Goal: Information Seeking & Learning: Learn about a topic

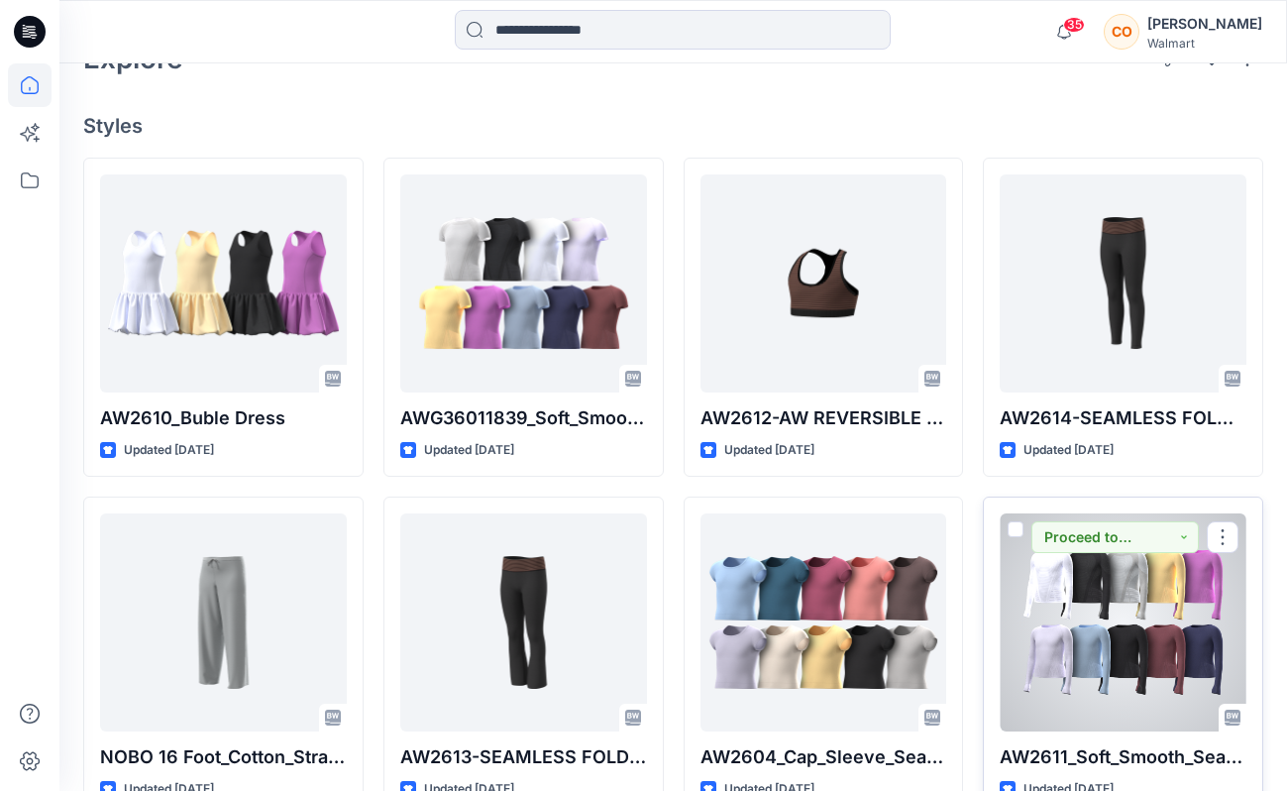
scroll to position [500, 0]
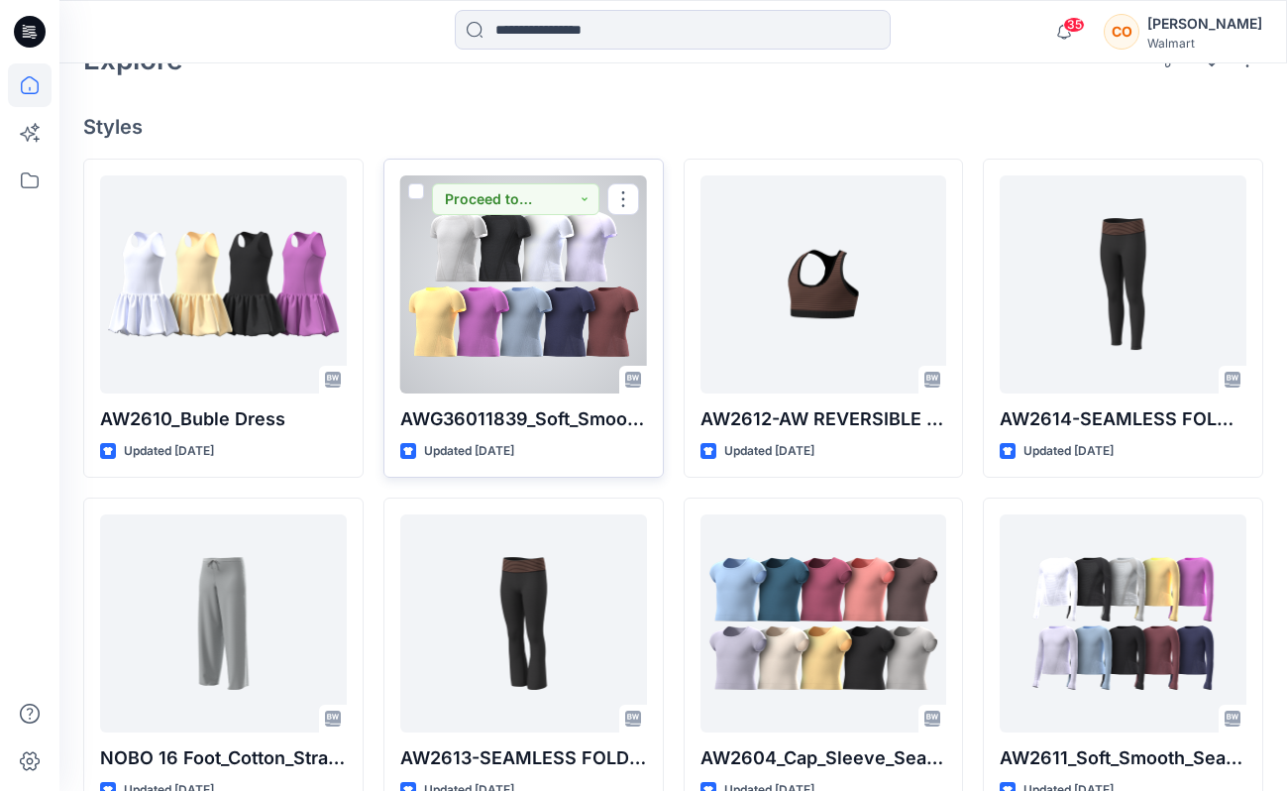
click at [486, 263] on div at bounding box center [523, 284] width 247 height 218
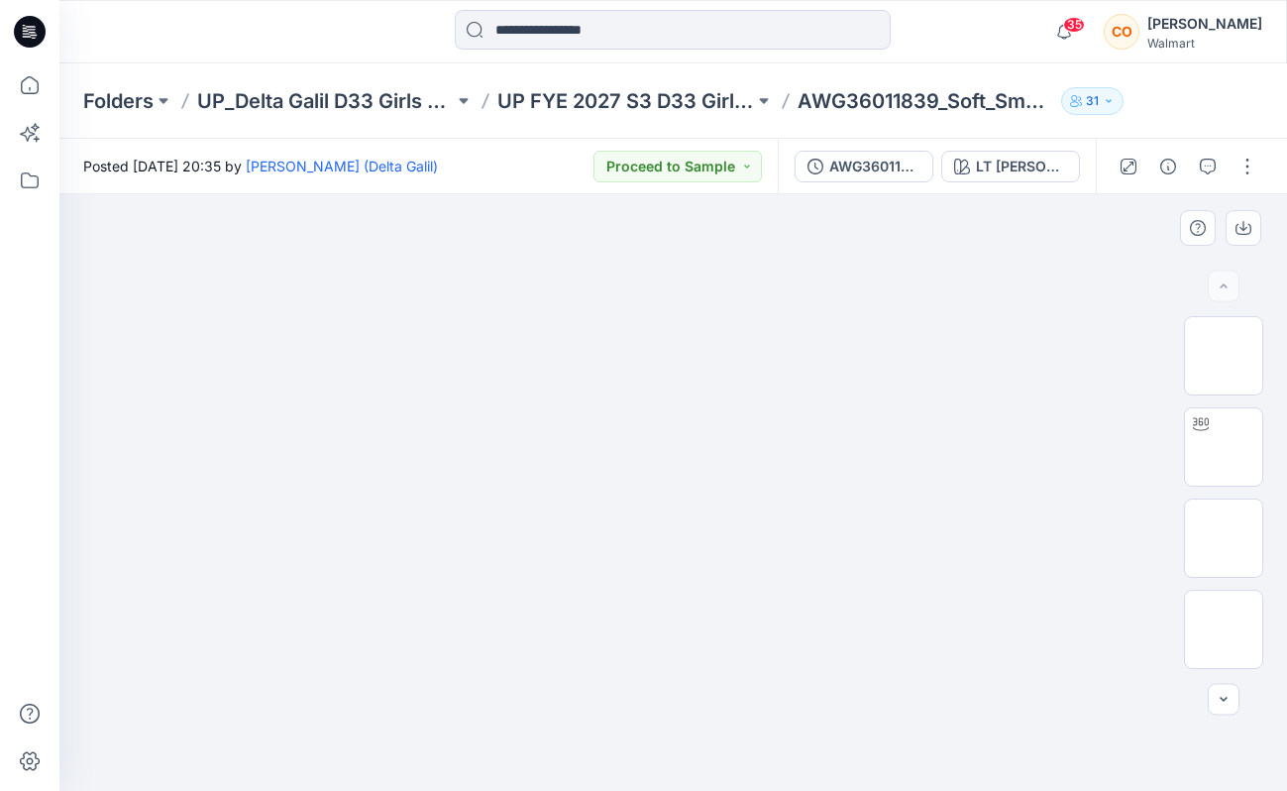
drag, startPoint x: 603, startPoint y: 383, endPoint x: 328, endPoint y: 370, distance: 275.8
click at [328, 195] on img at bounding box center [673, 195] width 991 height 0
drag, startPoint x: 412, startPoint y: 366, endPoint x: 898, endPoint y: 384, distance: 485.9
click at [891, 195] on img at bounding box center [673, 195] width 991 height 0
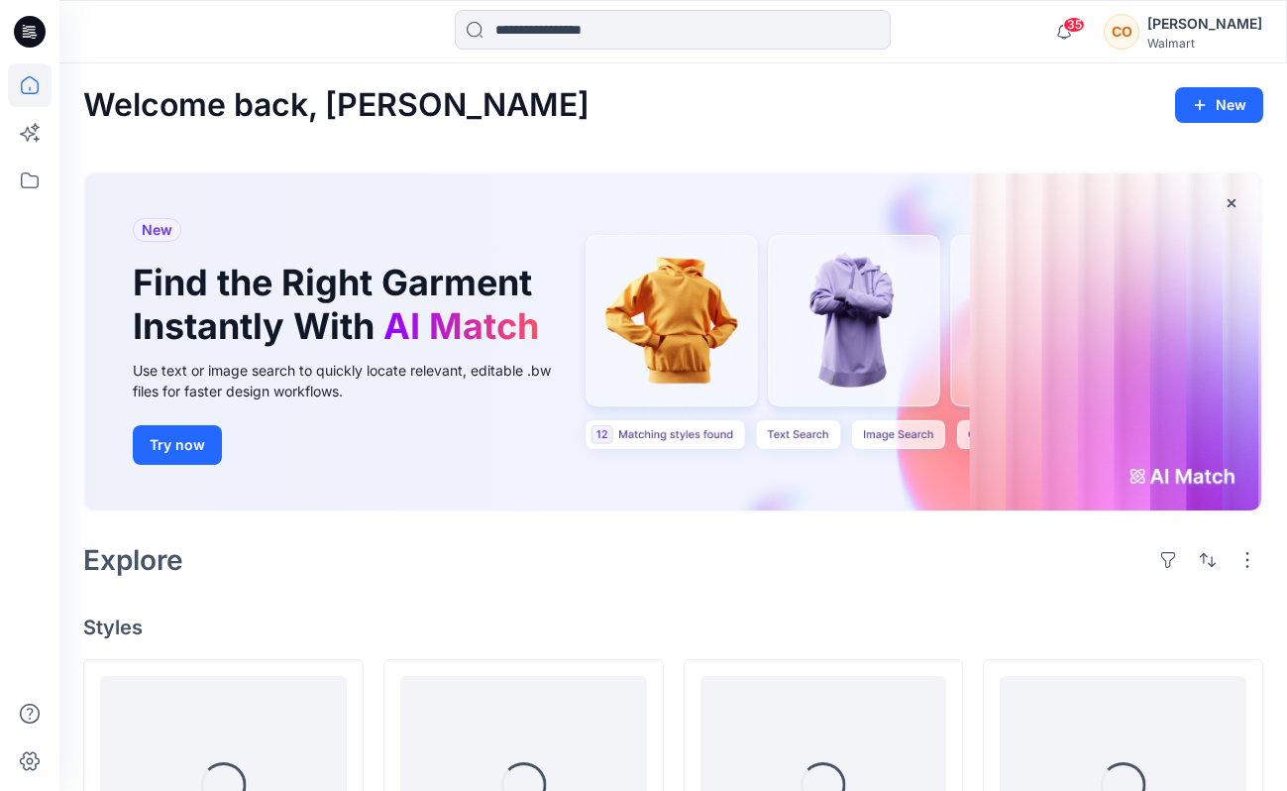
scroll to position [500, 0]
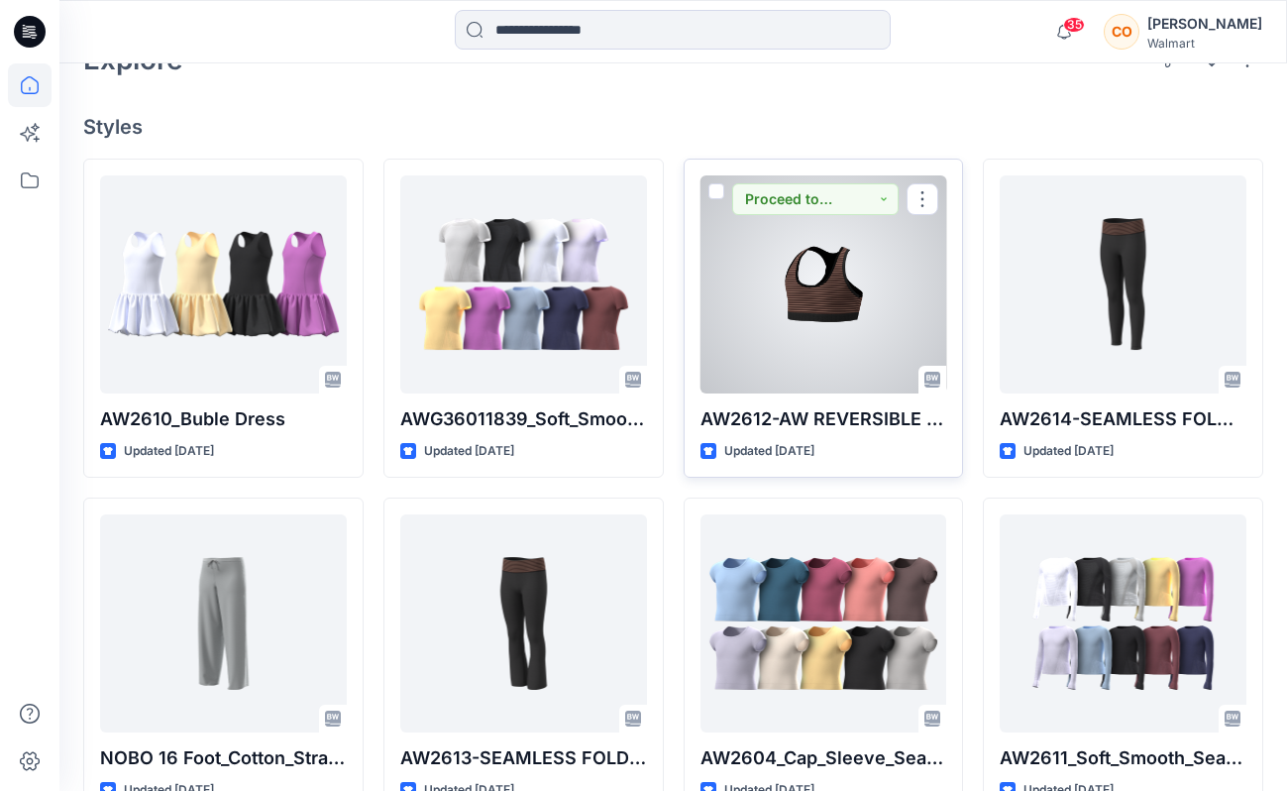
click at [822, 312] on div at bounding box center [824, 284] width 247 height 218
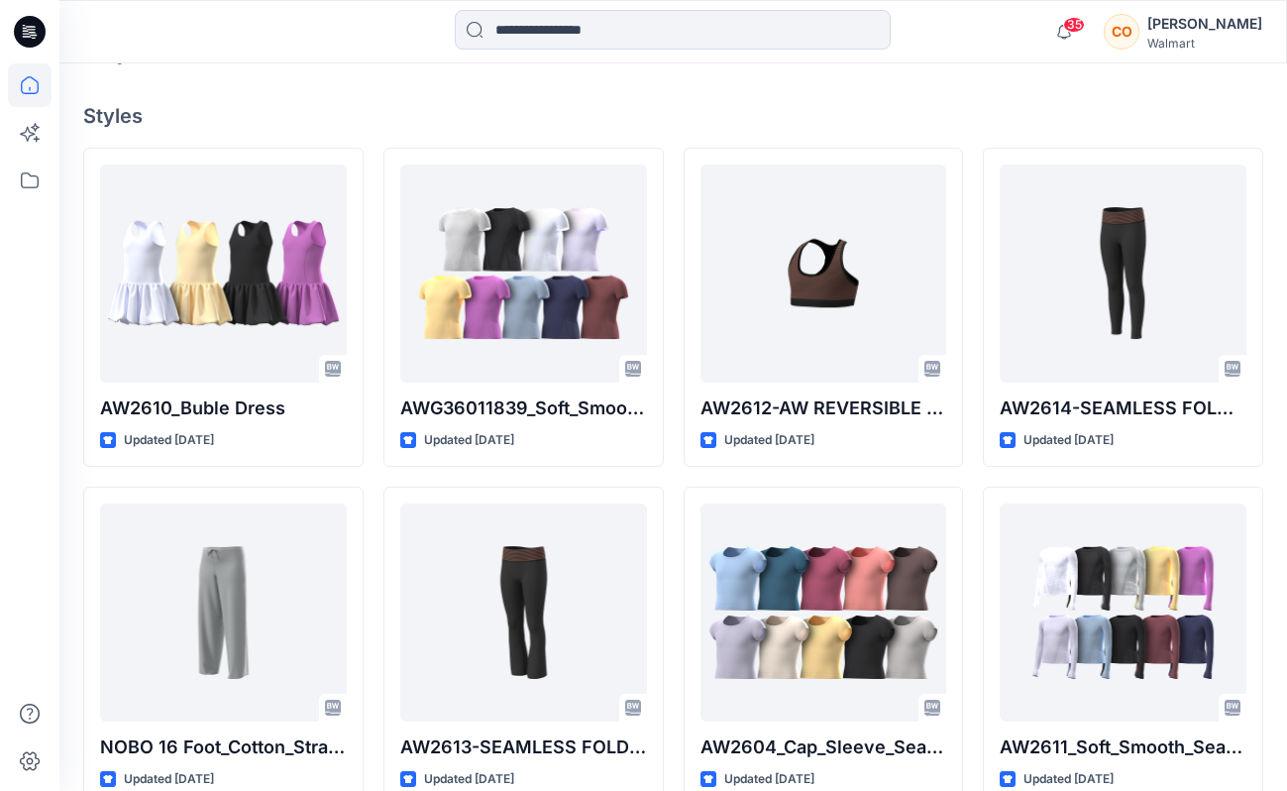
scroll to position [510, 0]
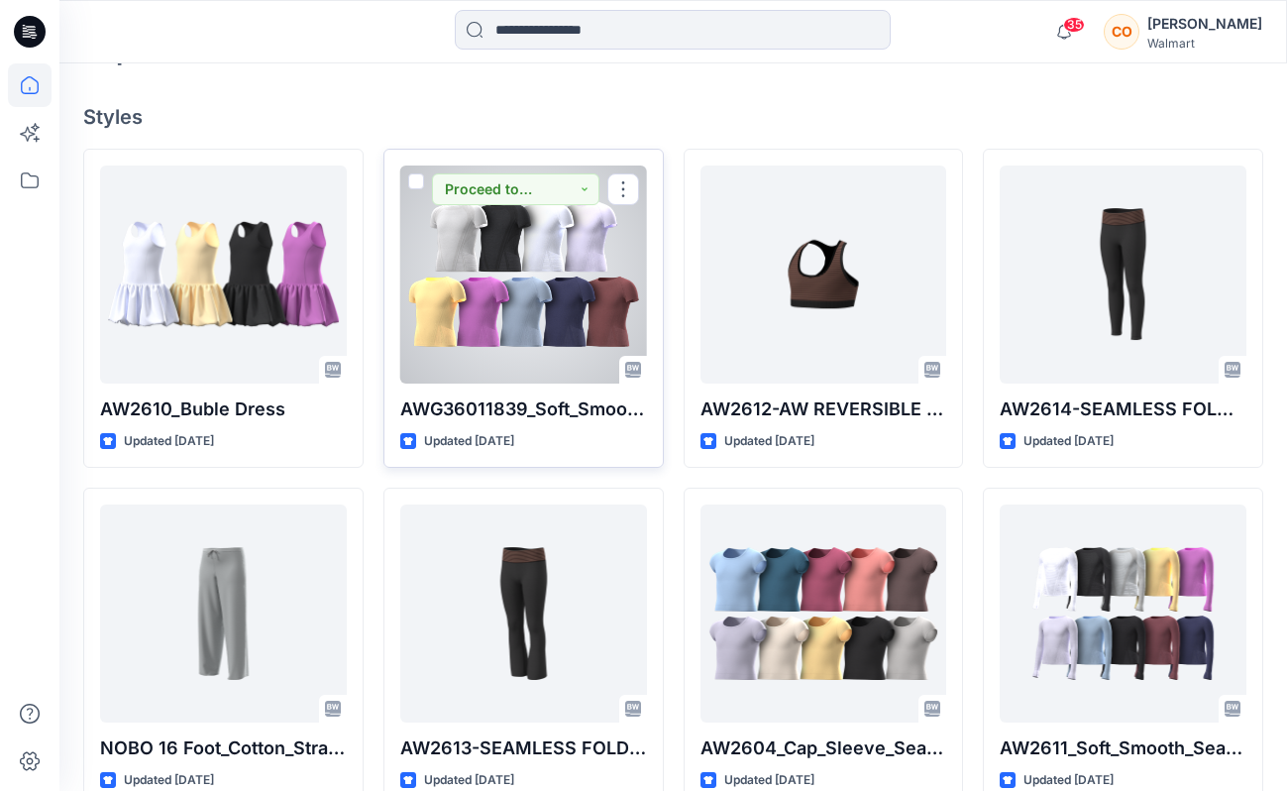
click at [540, 245] on div at bounding box center [523, 274] width 247 height 218
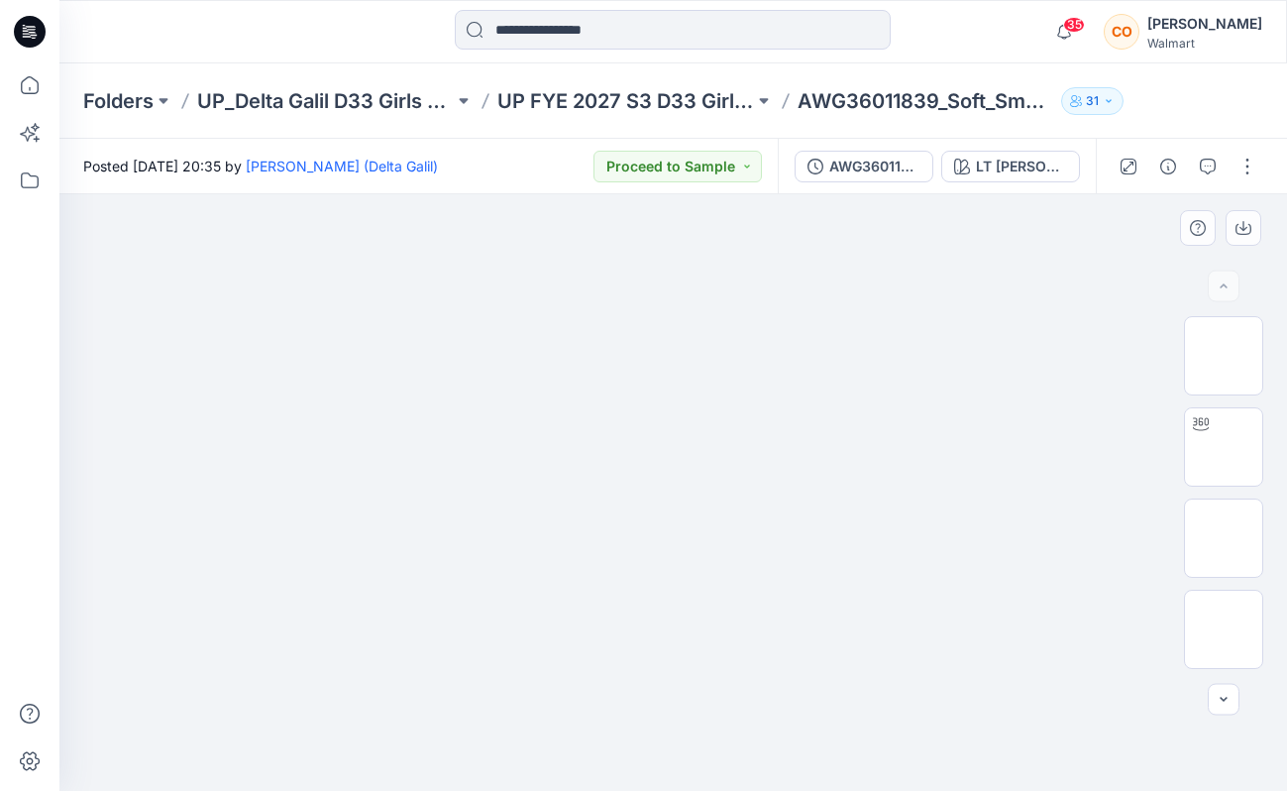
click at [435, 195] on img at bounding box center [673, 195] width 991 height 0
click at [1238, 454] on img at bounding box center [1223, 446] width 77 height 62
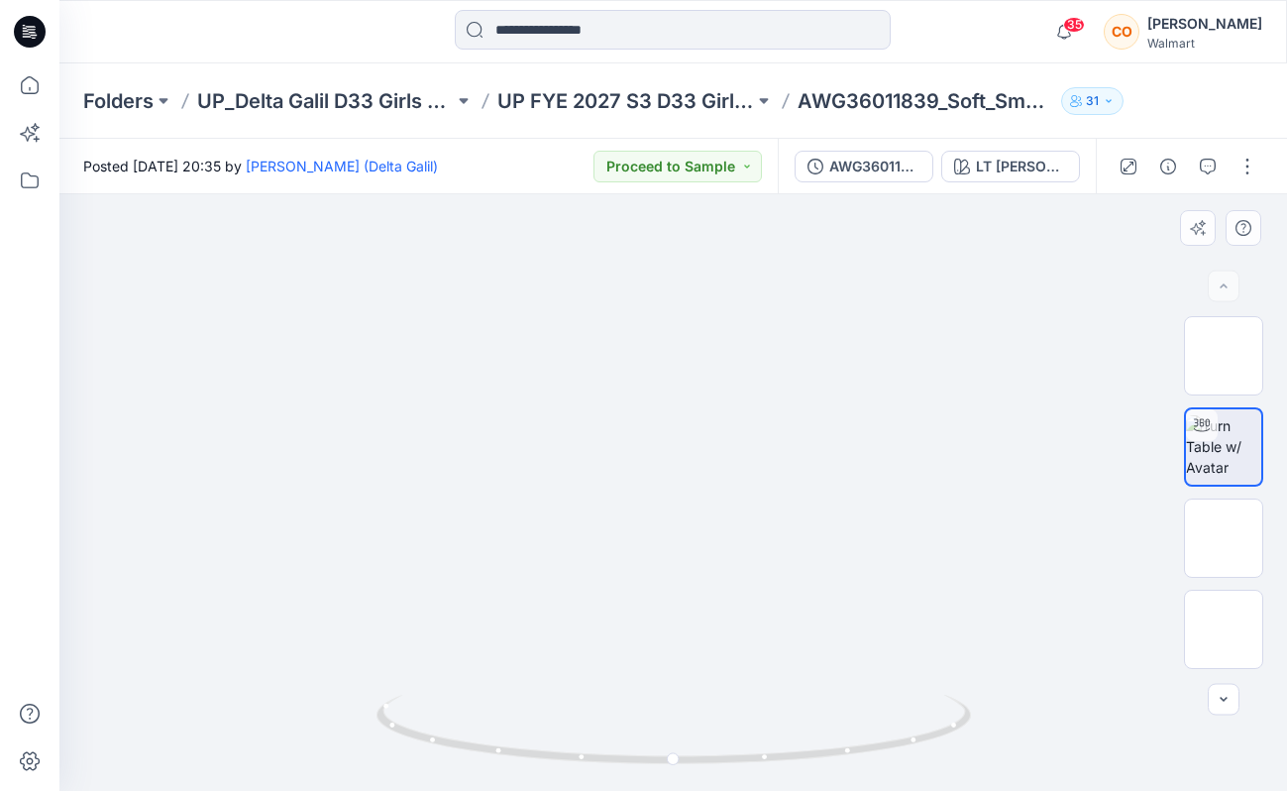
drag, startPoint x: 820, startPoint y: 517, endPoint x: 550, endPoint y: 530, distance: 269.9
click at [1224, 538] on img at bounding box center [1224, 538] width 0 height 0
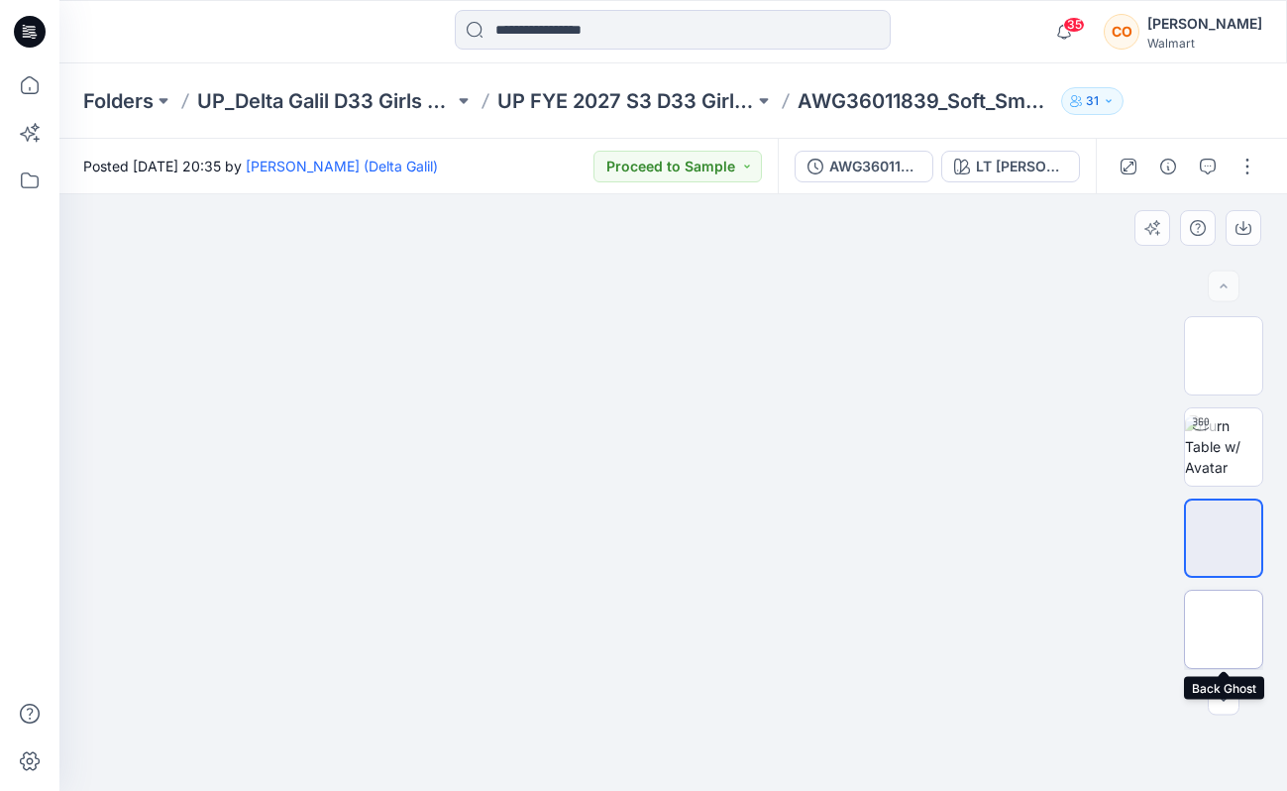
click at [1224, 629] on img at bounding box center [1224, 629] width 0 height 0
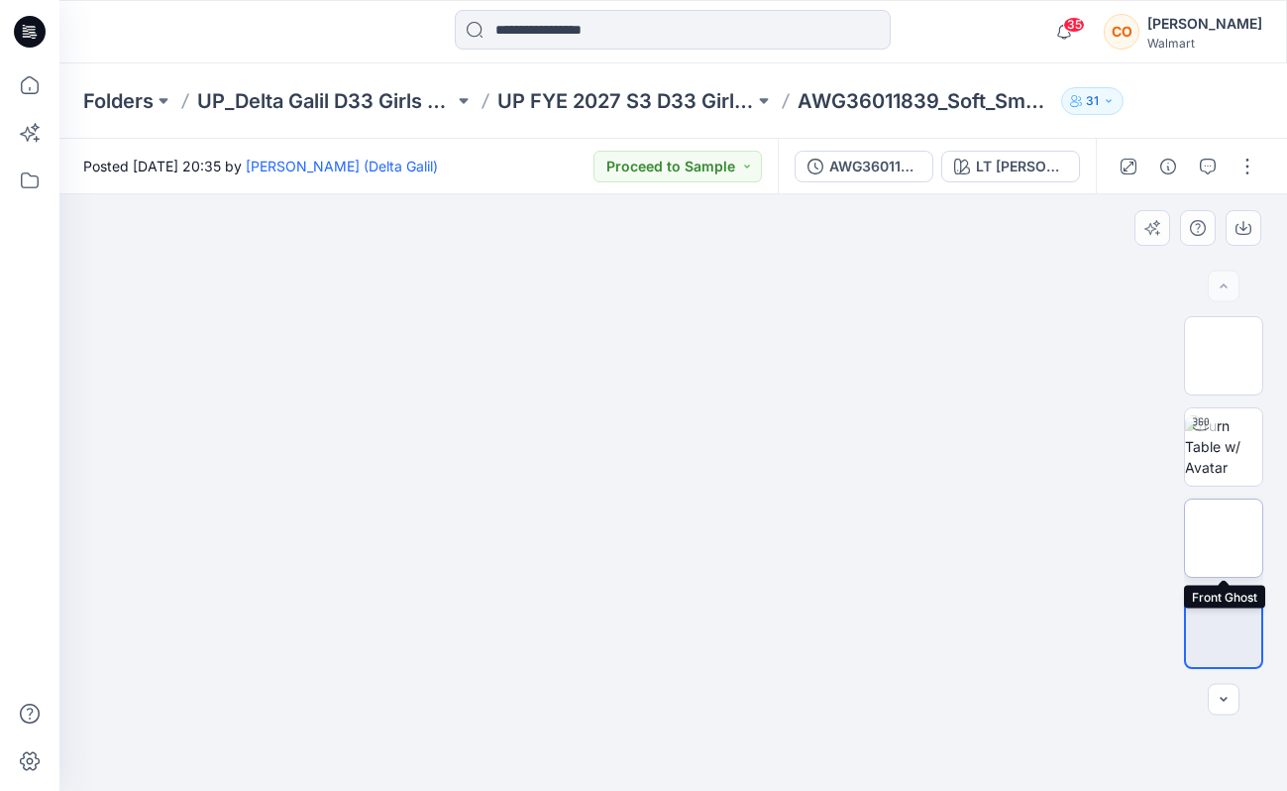
click at [1224, 538] on img at bounding box center [1224, 538] width 0 height 0
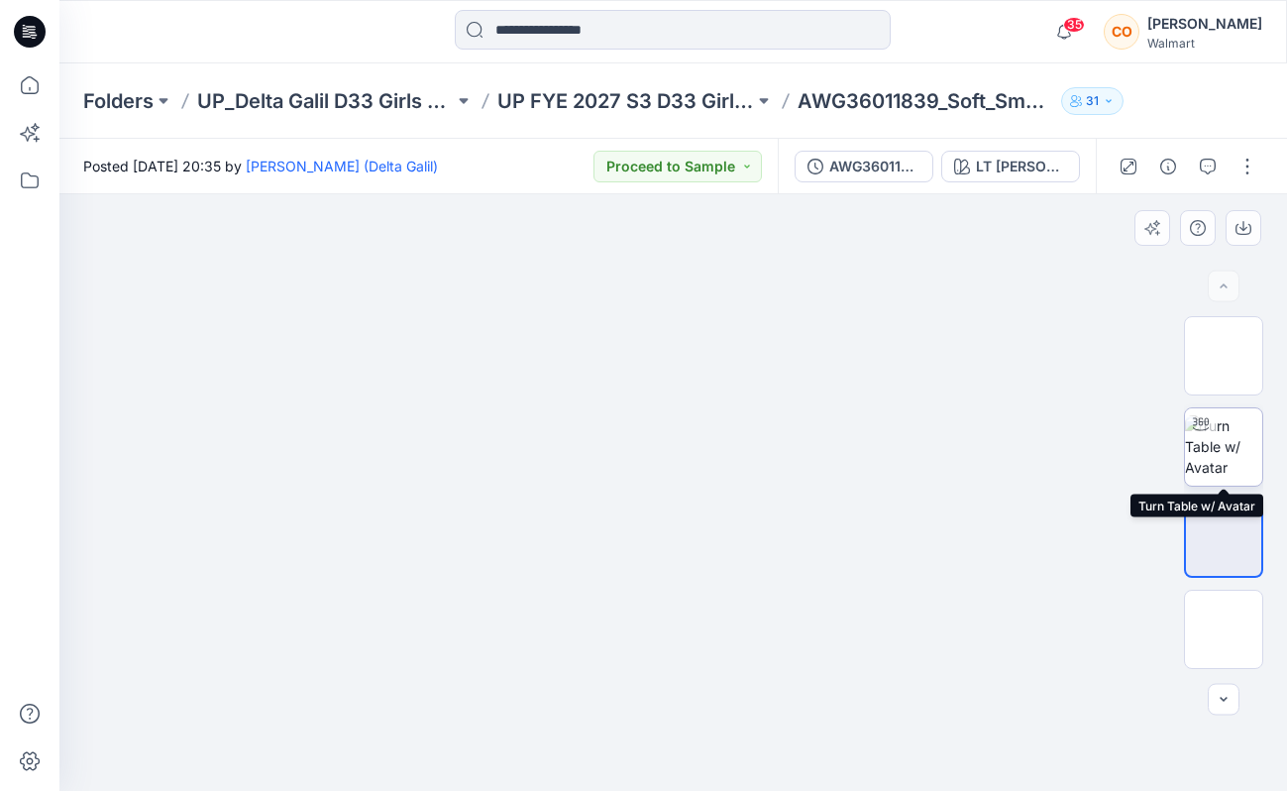
click at [1224, 452] on img at bounding box center [1223, 446] width 77 height 62
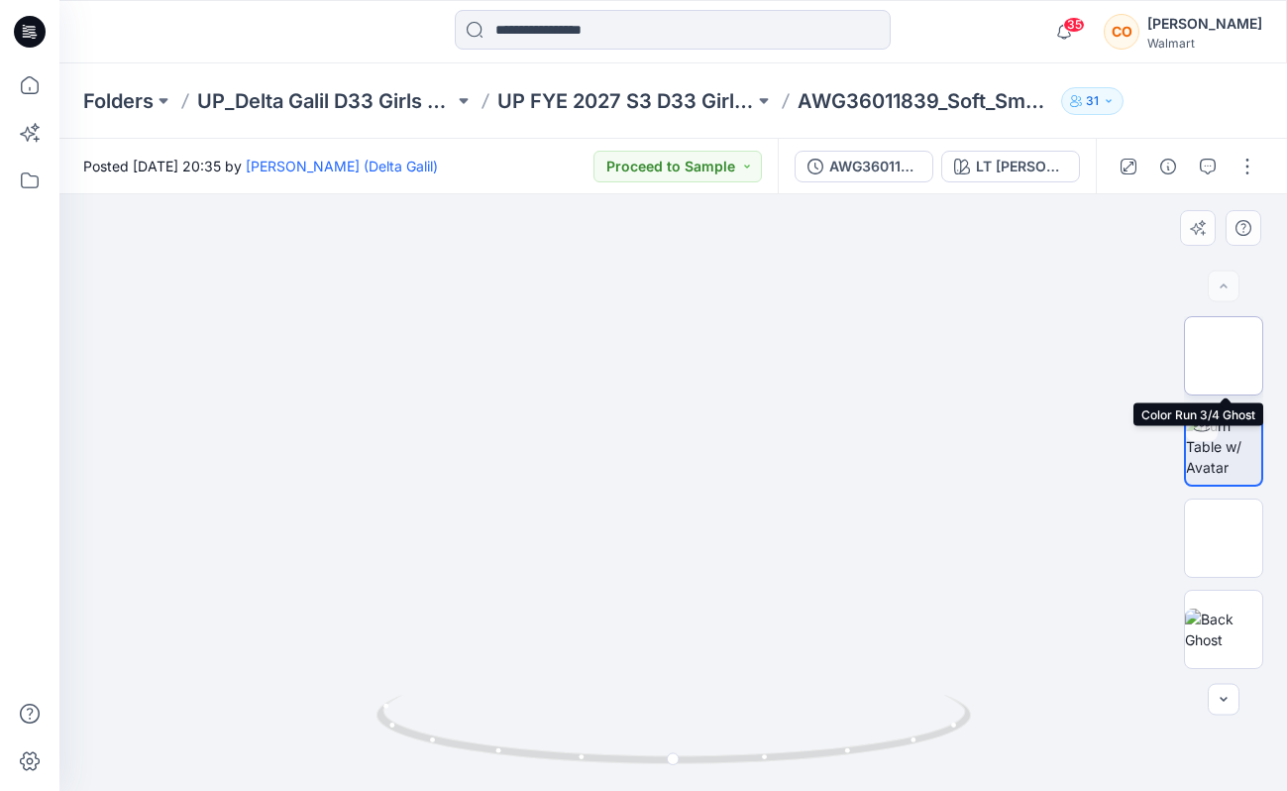
click at [1224, 356] on img at bounding box center [1224, 356] width 0 height 0
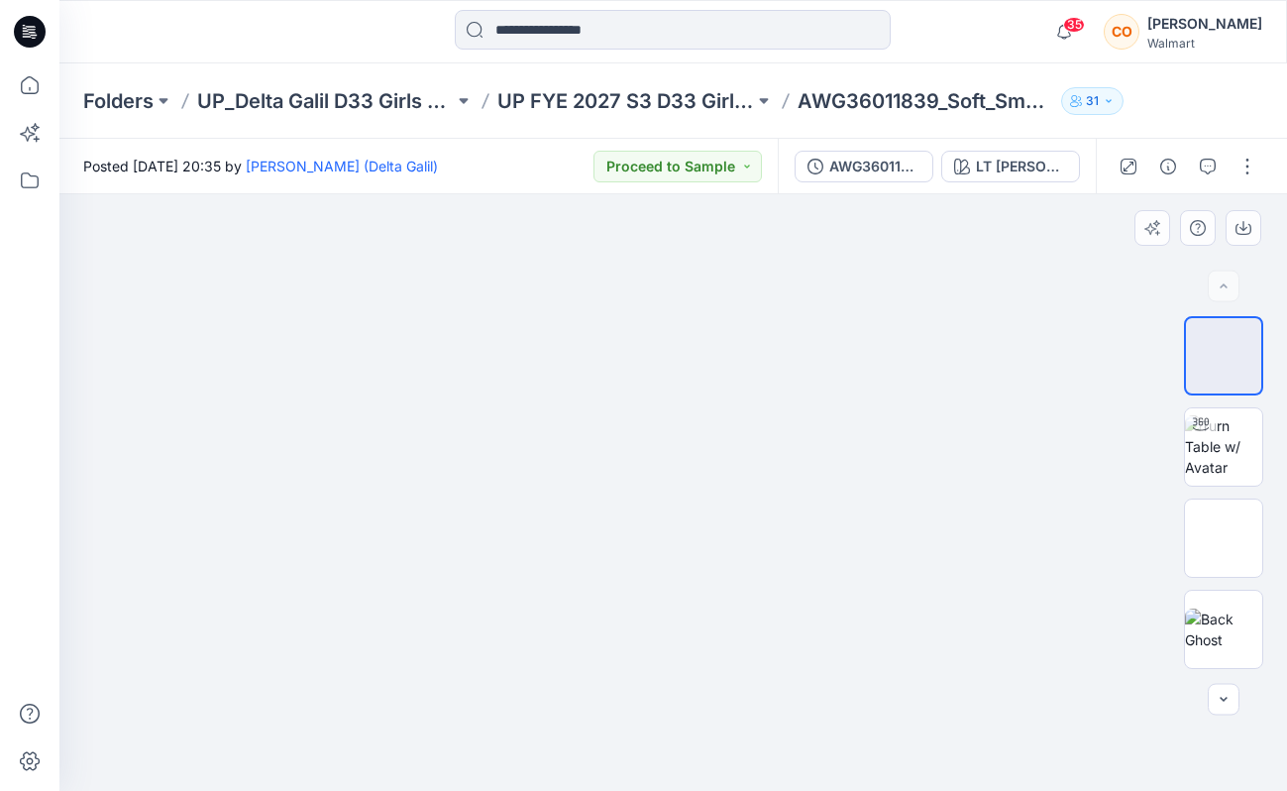
drag, startPoint x: 731, startPoint y: 427, endPoint x: 1070, endPoint y: 446, distance: 339.4
click at [1070, 446] on div at bounding box center [673, 492] width 1228 height 597
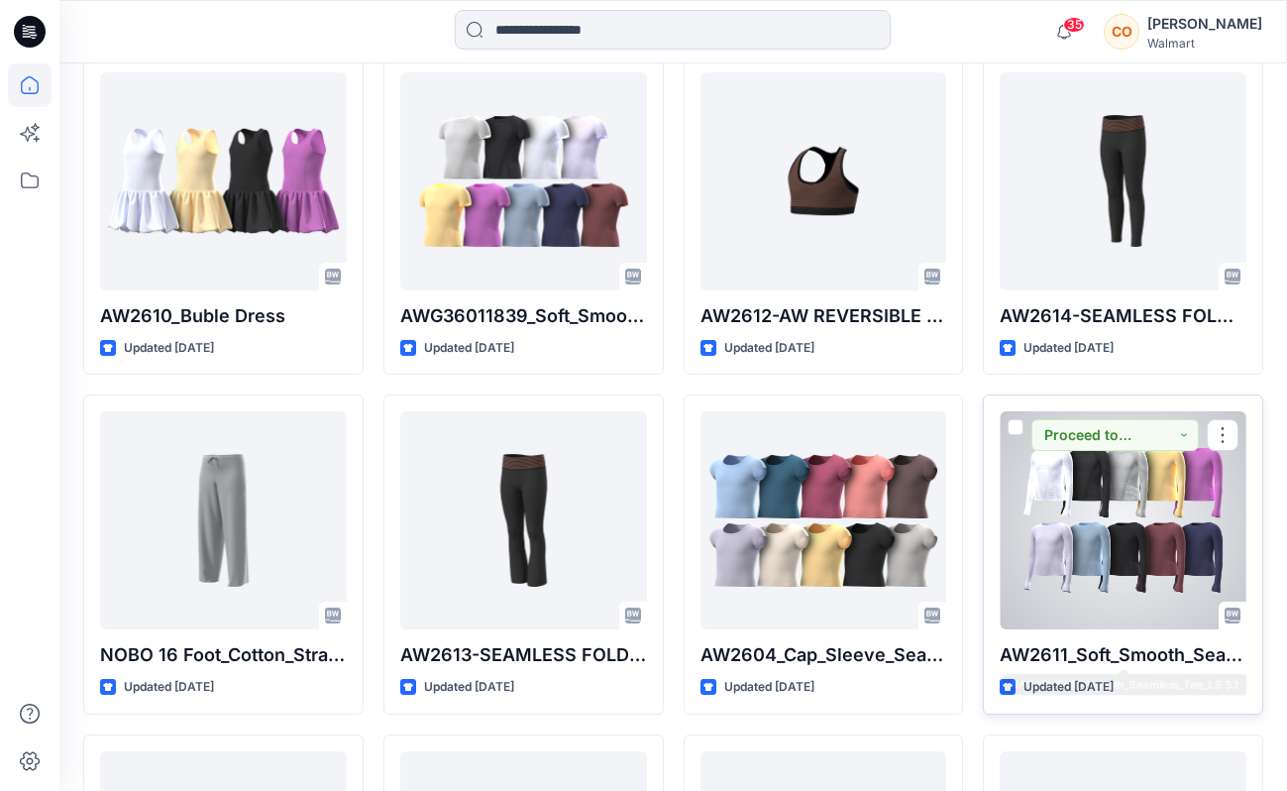
scroll to position [604, 0]
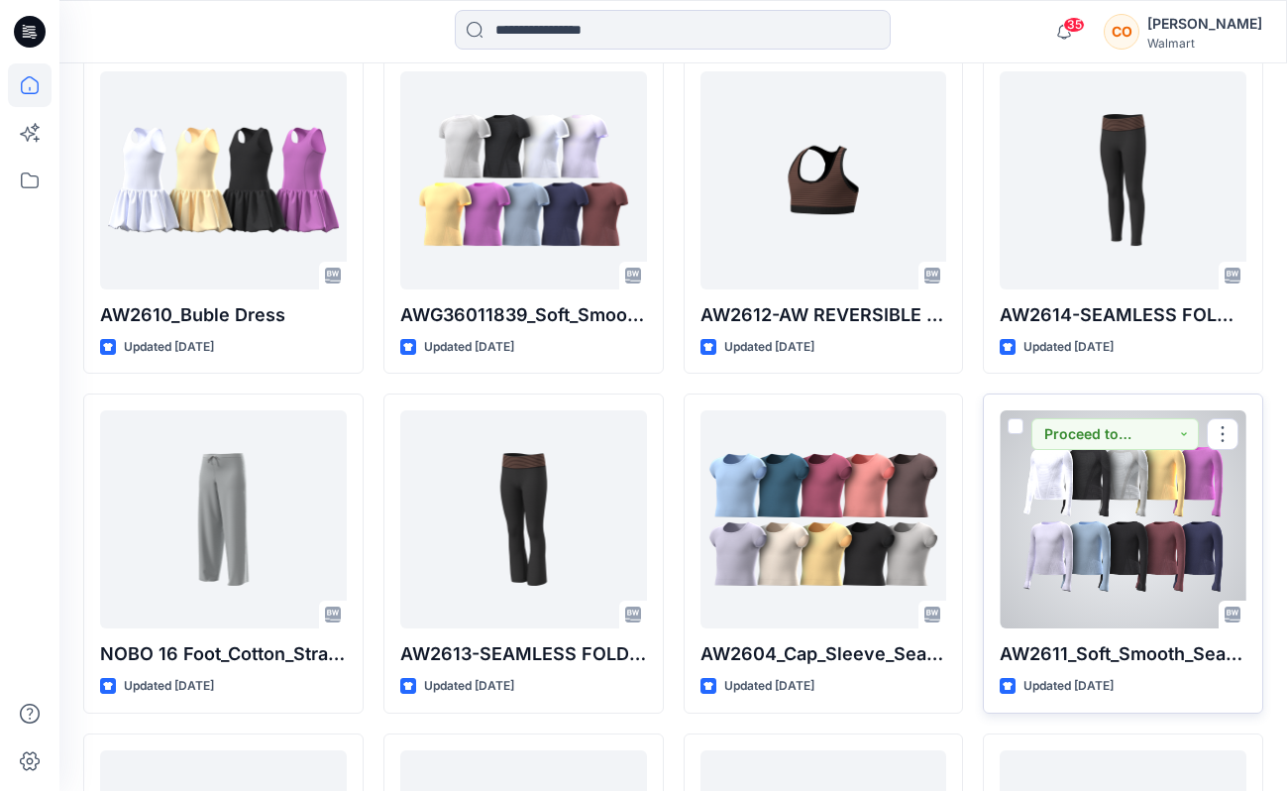
click at [1123, 488] on div at bounding box center [1123, 519] width 247 height 218
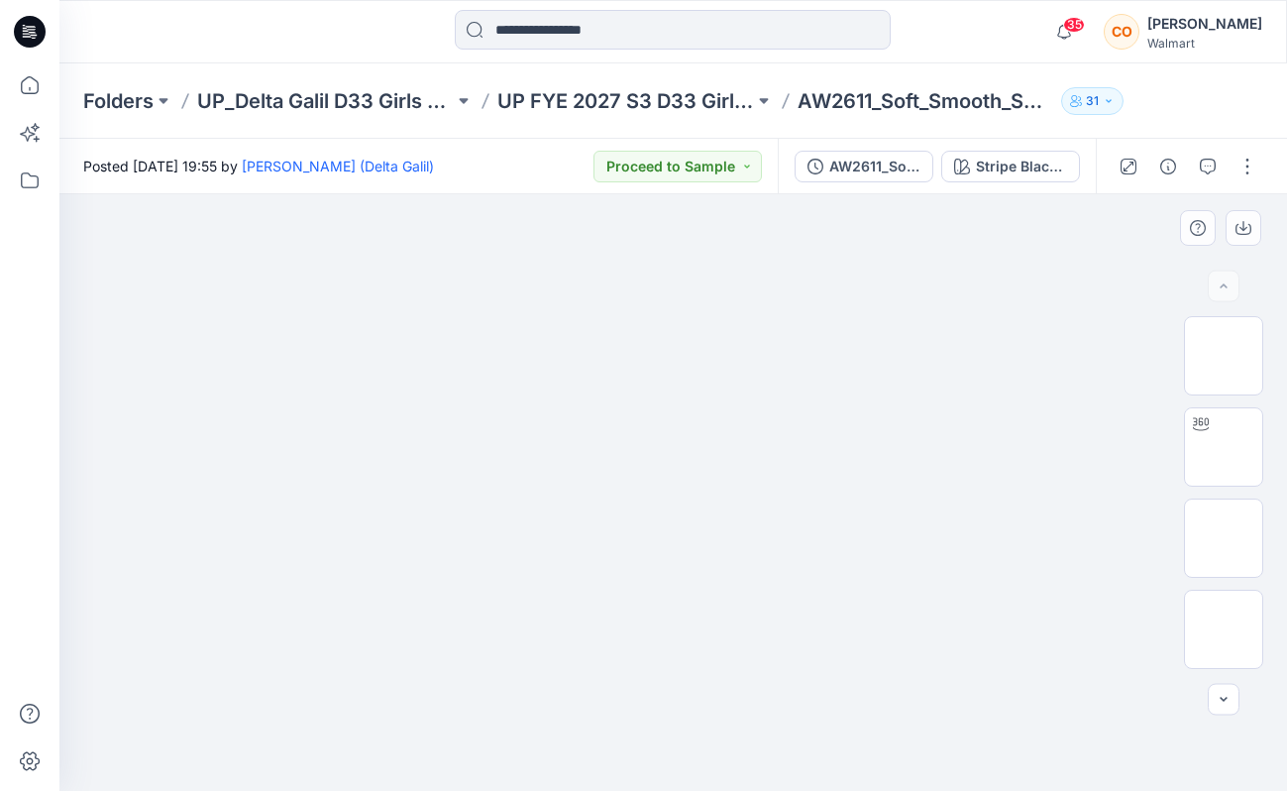
click at [423, 195] on img at bounding box center [673, 195] width 991 height 0
click at [1224, 354] on img at bounding box center [1224, 354] width 0 height 0
click at [1224, 527] on img at bounding box center [1224, 527] width 0 height 0
click at [1224, 618] on img at bounding box center [1224, 618] width 0 height 0
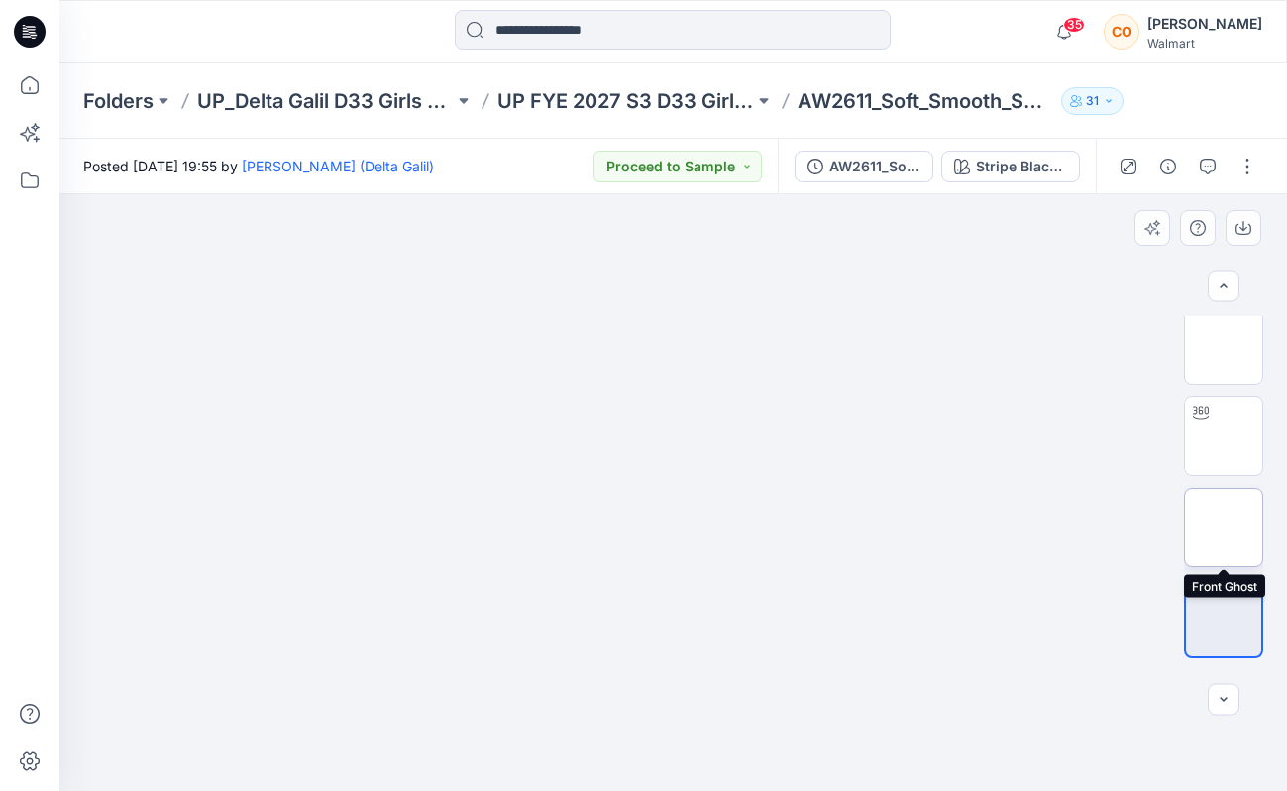
click at [1224, 527] on img at bounding box center [1224, 527] width 0 height 0
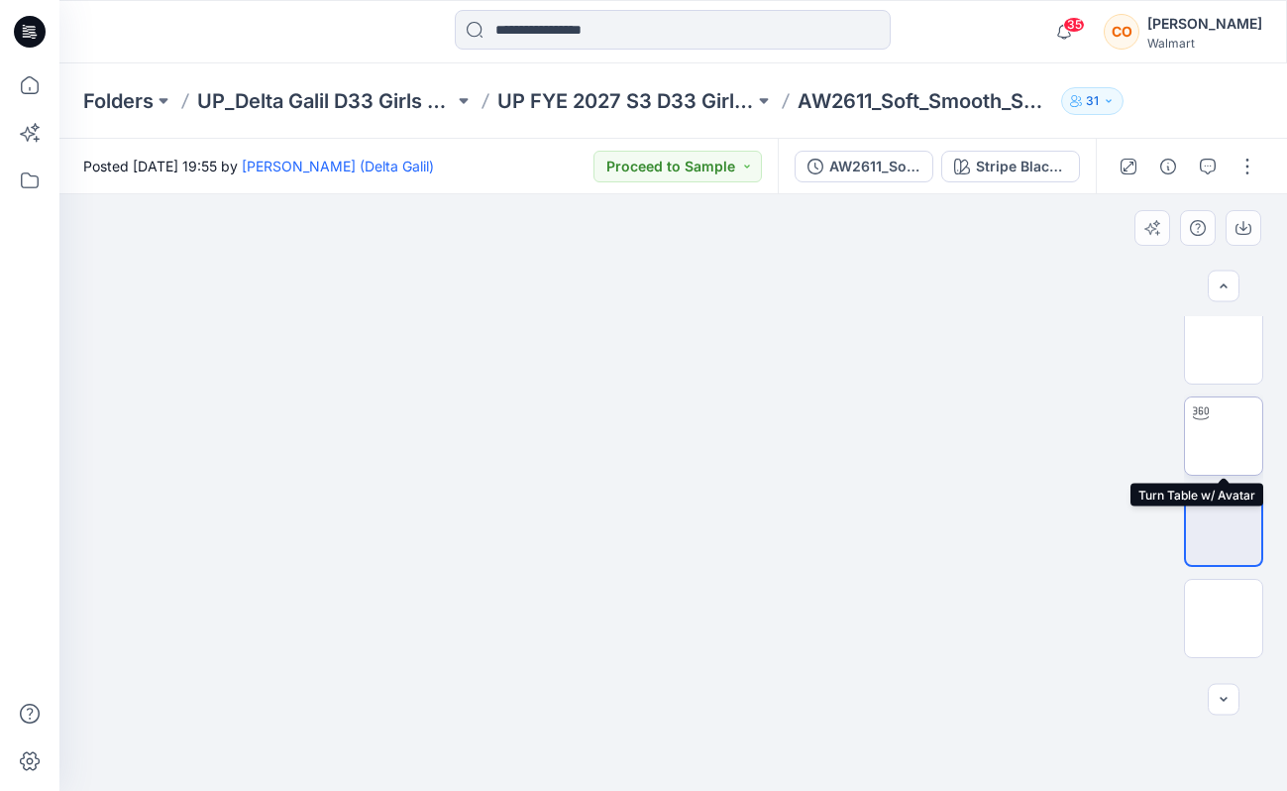
click at [1224, 436] on img at bounding box center [1224, 436] width 0 height 0
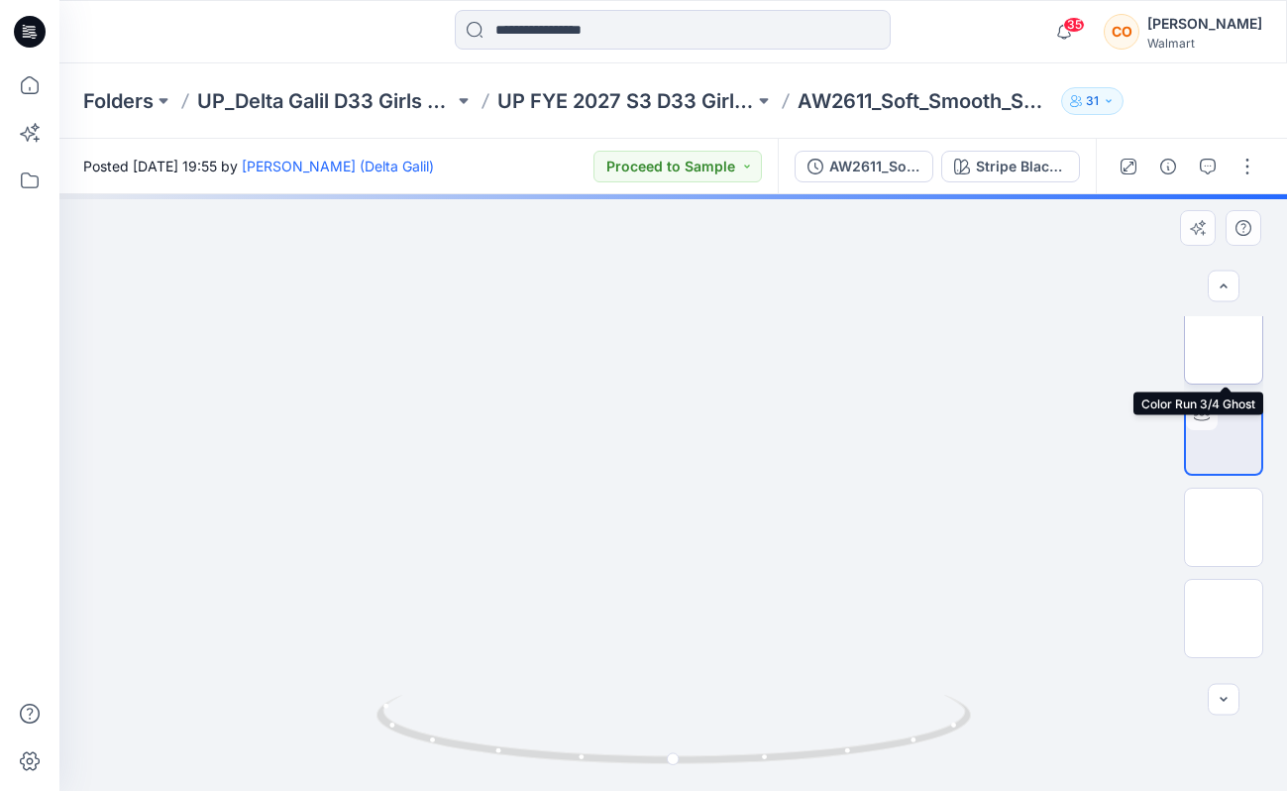
click at [1224, 345] on img at bounding box center [1224, 345] width 0 height 0
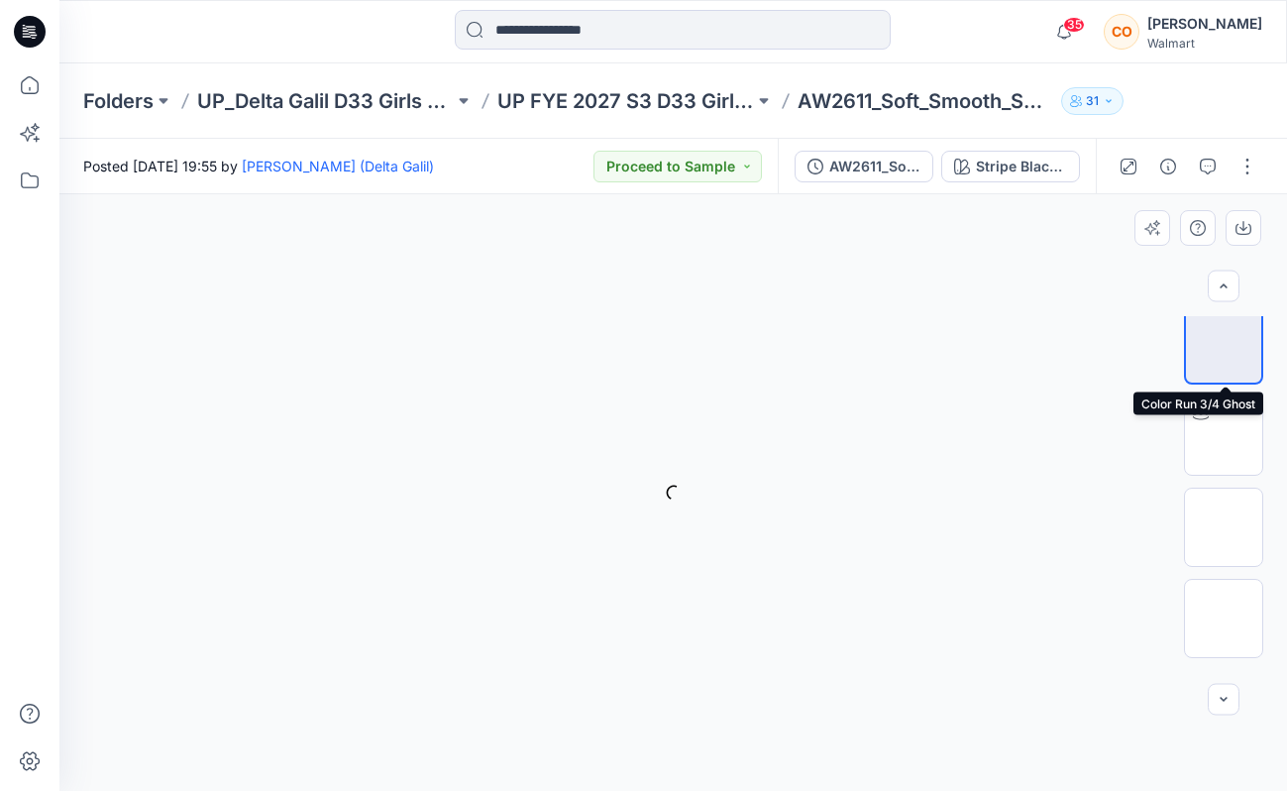
scroll to position [12, 0]
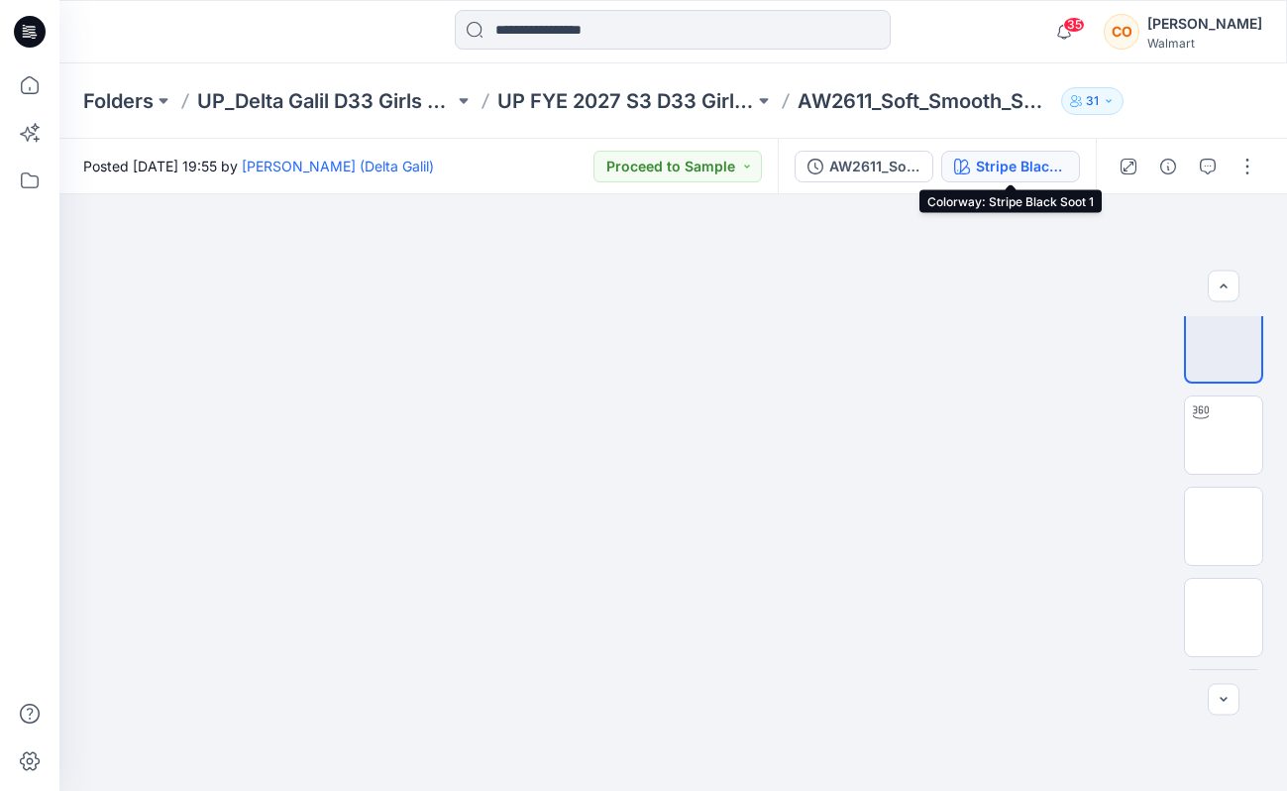
click at [1059, 164] on div "Stripe Black Soot 1" at bounding box center [1021, 167] width 91 height 22
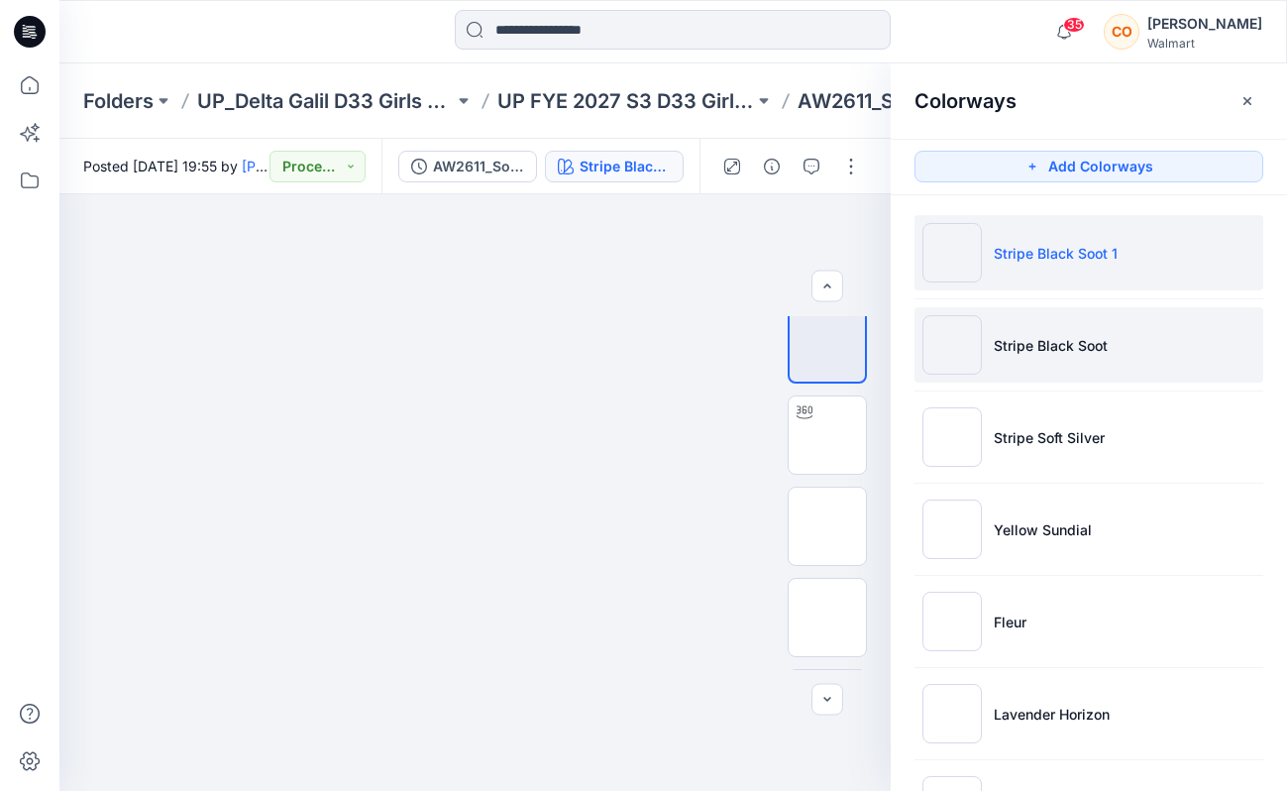
click at [1103, 359] on li "Stripe Black Soot" at bounding box center [1089, 344] width 349 height 75
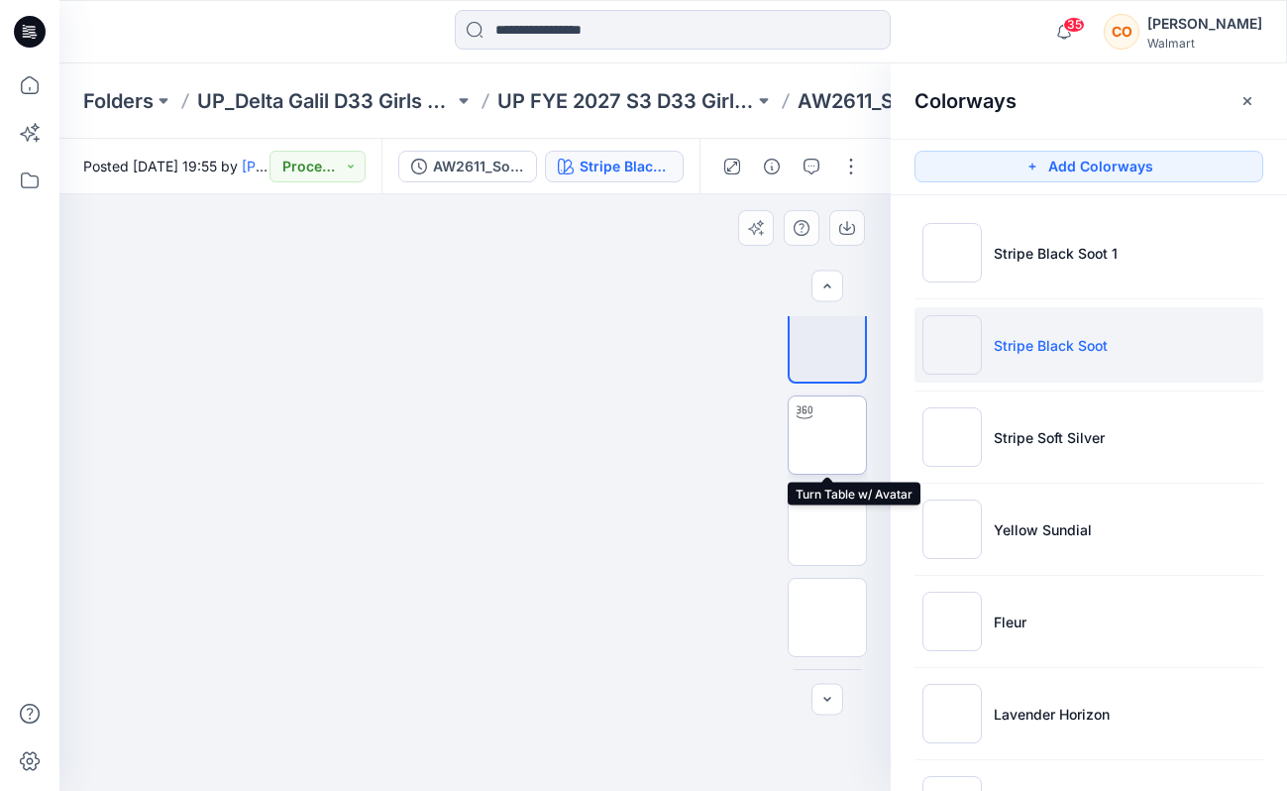
click at [827, 435] on img at bounding box center [827, 435] width 0 height 0
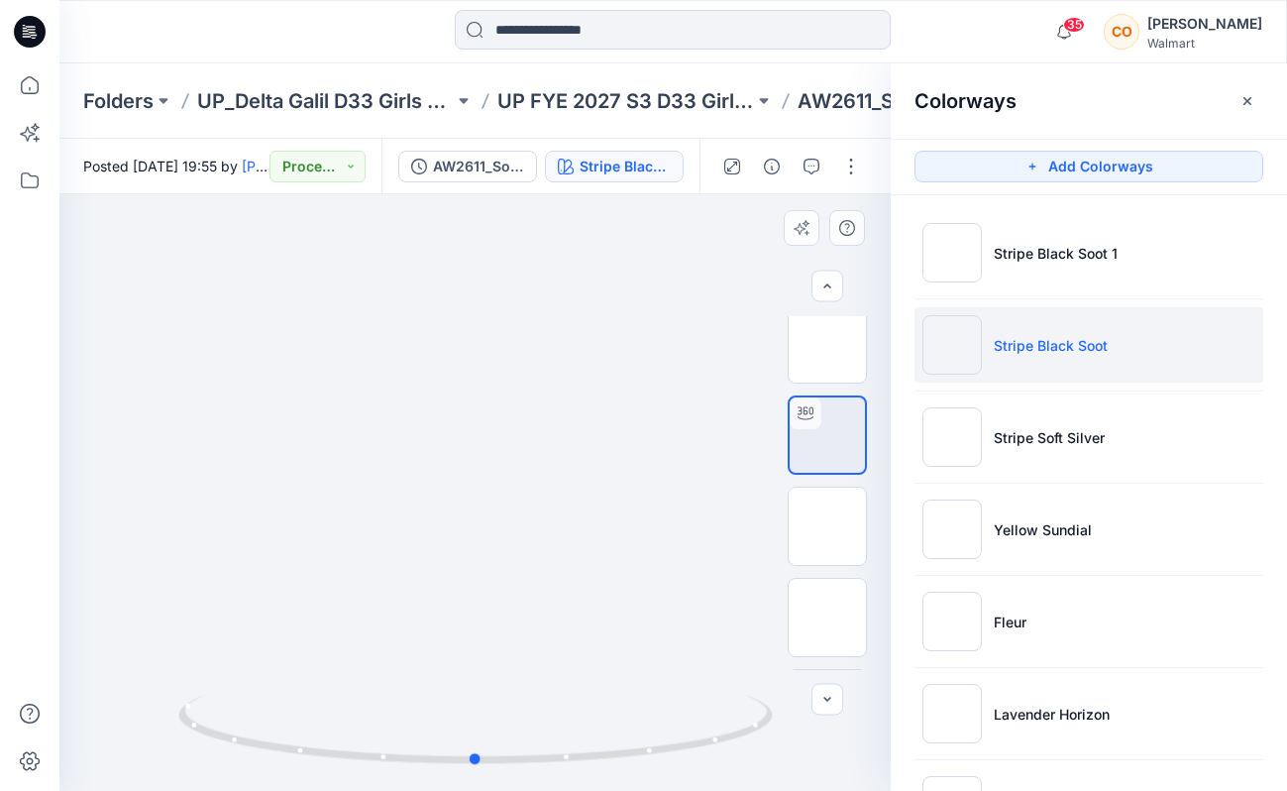
click at [614, 582] on div at bounding box center [474, 492] width 831 height 597
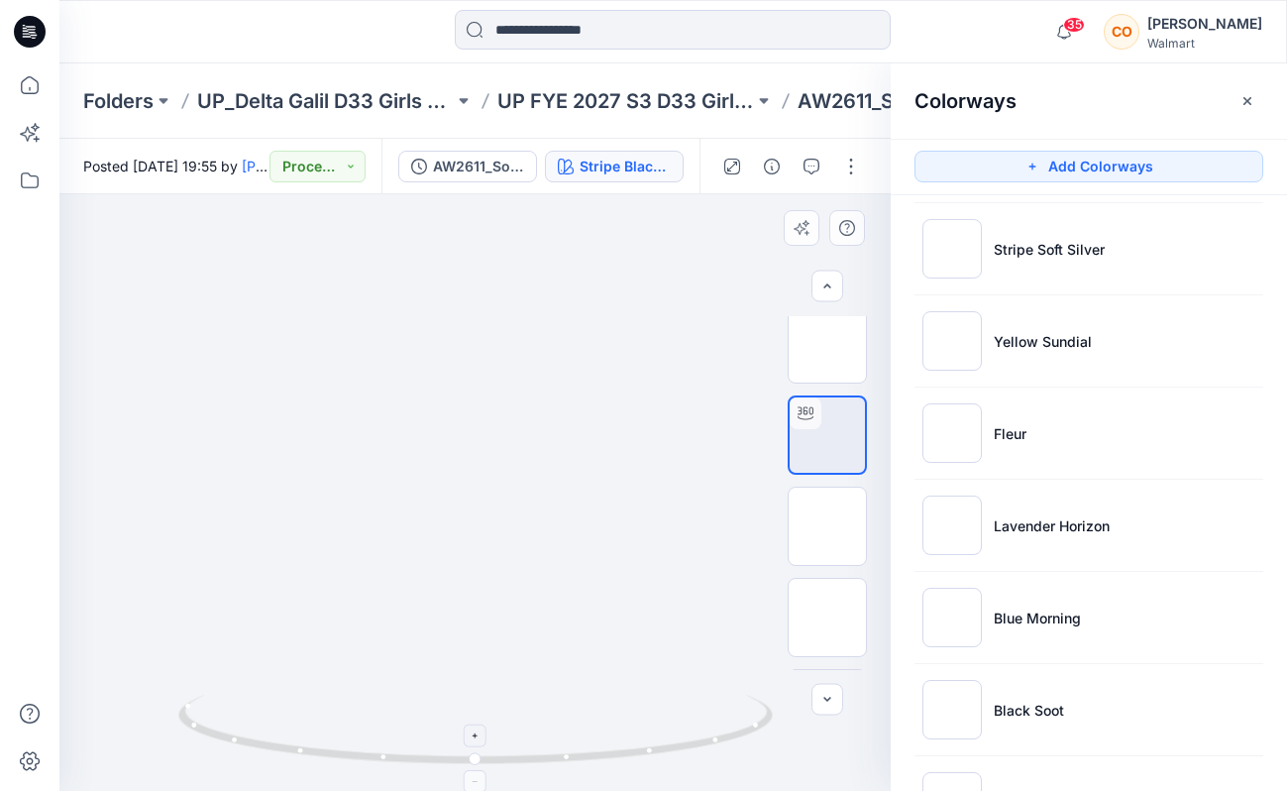
drag, startPoint x: 493, startPoint y: 494, endPoint x: 504, endPoint y: 702, distance: 207.5
click at [504, 702] on div at bounding box center [474, 492] width 831 height 597
drag, startPoint x: 375, startPoint y: 548, endPoint x: -38, endPoint y: 529, distance: 412.7
click at [0, 529] on html "35 Notifications [PERSON_NAME] (Delta Galil) shared NOBO 16 Foot_Cotton_Straigh…" at bounding box center [643, 395] width 1287 height 791
drag, startPoint x: 327, startPoint y: 578, endPoint x: 354, endPoint y: 197, distance: 381.5
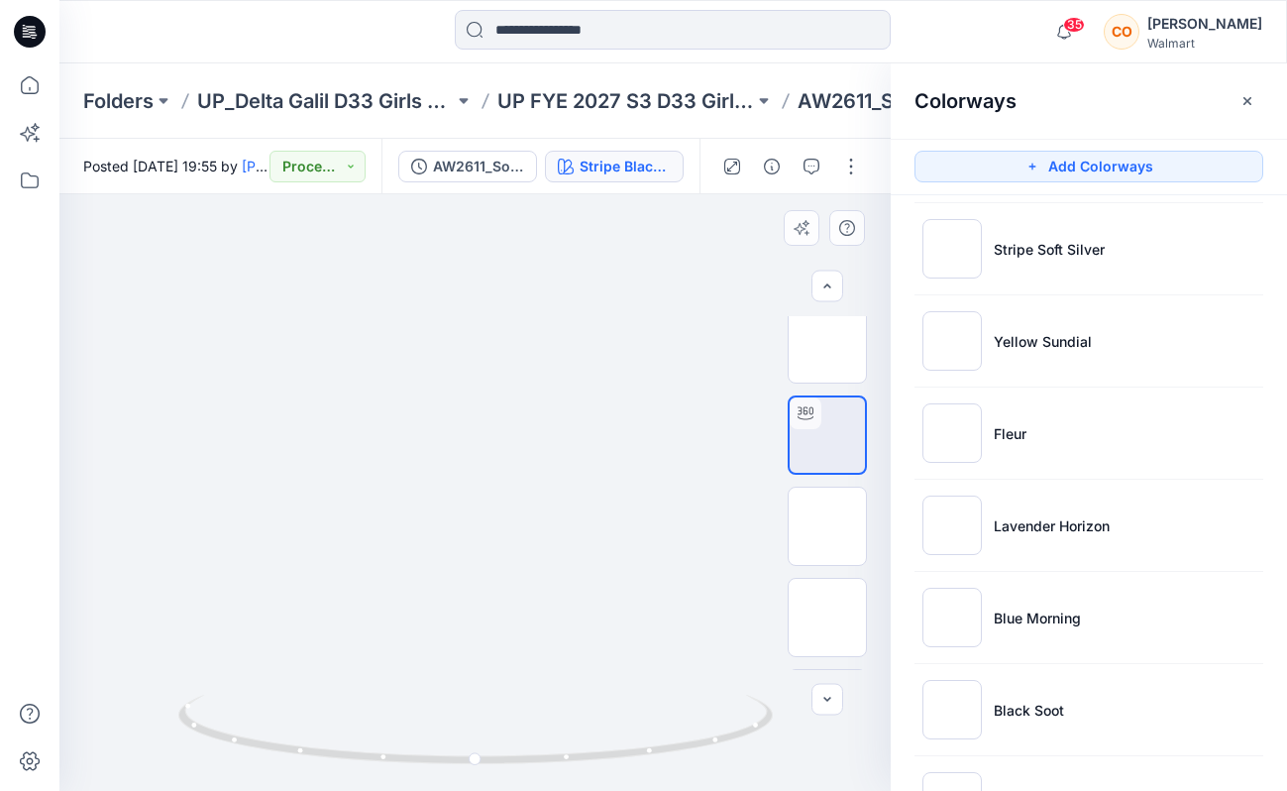
click at [358, 193] on div "Posted [DATE] 19:55 by [PERSON_NAME] (Delta Galil) Proceed to Sample AW2611_Sof…" at bounding box center [673, 465] width 1228 height 652
drag, startPoint x: 513, startPoint y: 490, endPoint x: 480, endPoint y: 279, distance: 212.8
click at [584, 518] on div at bounding box center [474, 492] width 831 height 597
drag, startPoint x: 668, startPoint y: 467, endPoint x: 202, endPoint y: 557, distance: 474.4
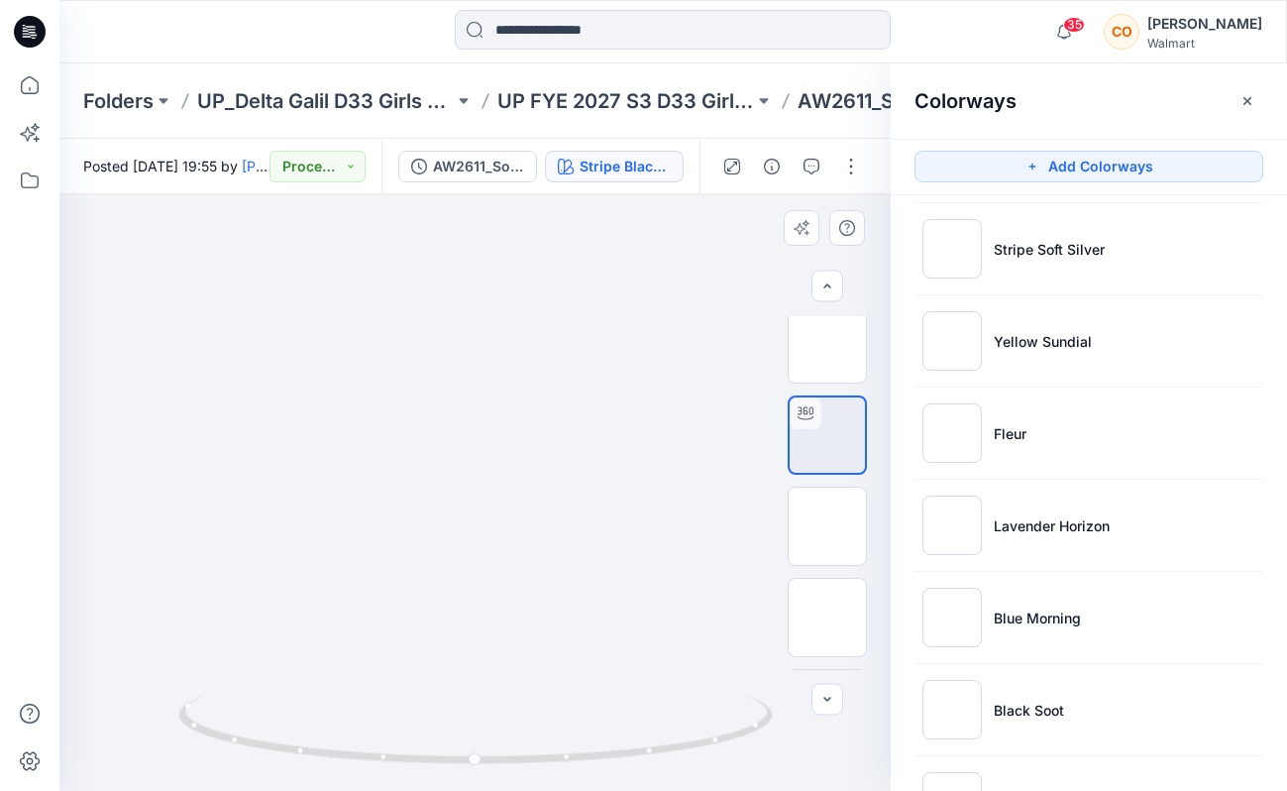
drag, startPoint x: 682, startPoint y: 609, endPoint x: 568, endPoint y: 569, distance: 121.0
drag, startPoint x: 682, startPoint y: 640, endPoint x: 703, endPoint y: 574, distance: 69.6
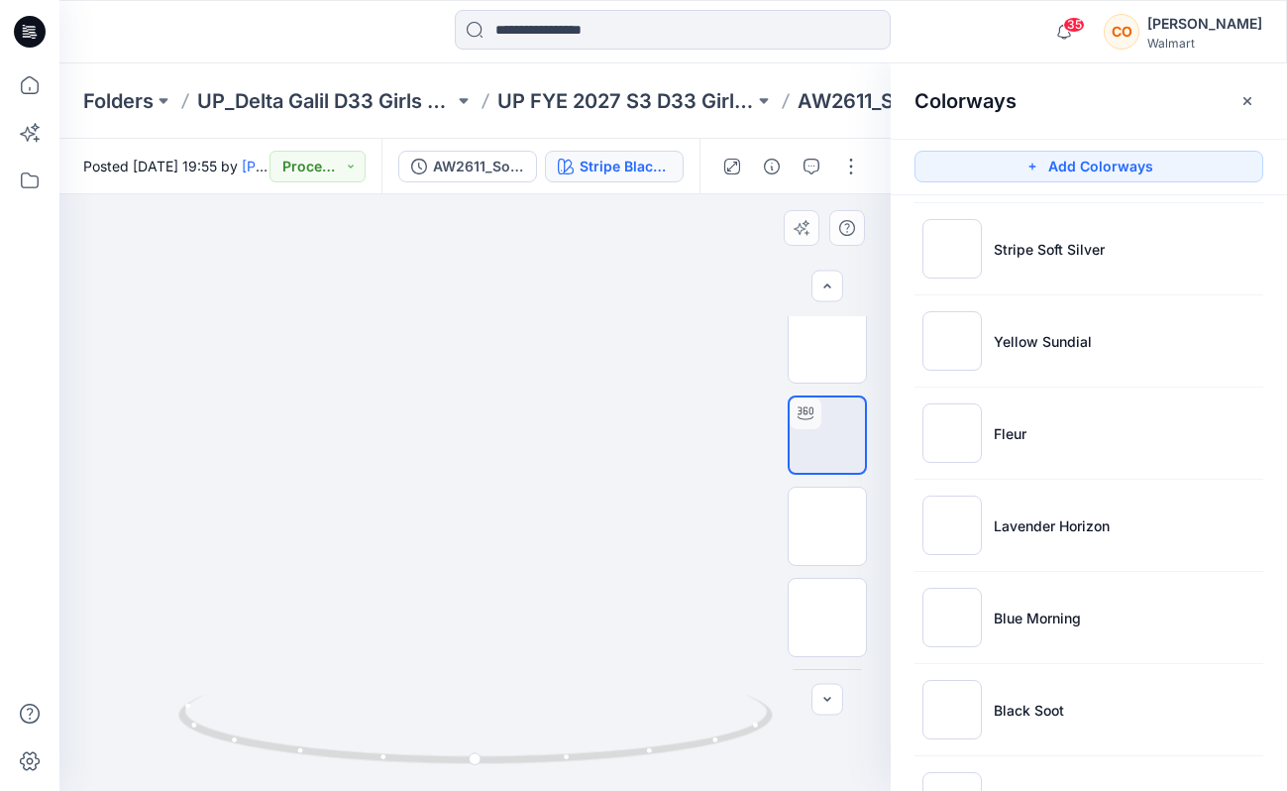
drag, startPoint x: 726, startPoint y: 438, endPoint x: 146, endPoint y: 511, distance: 585.3
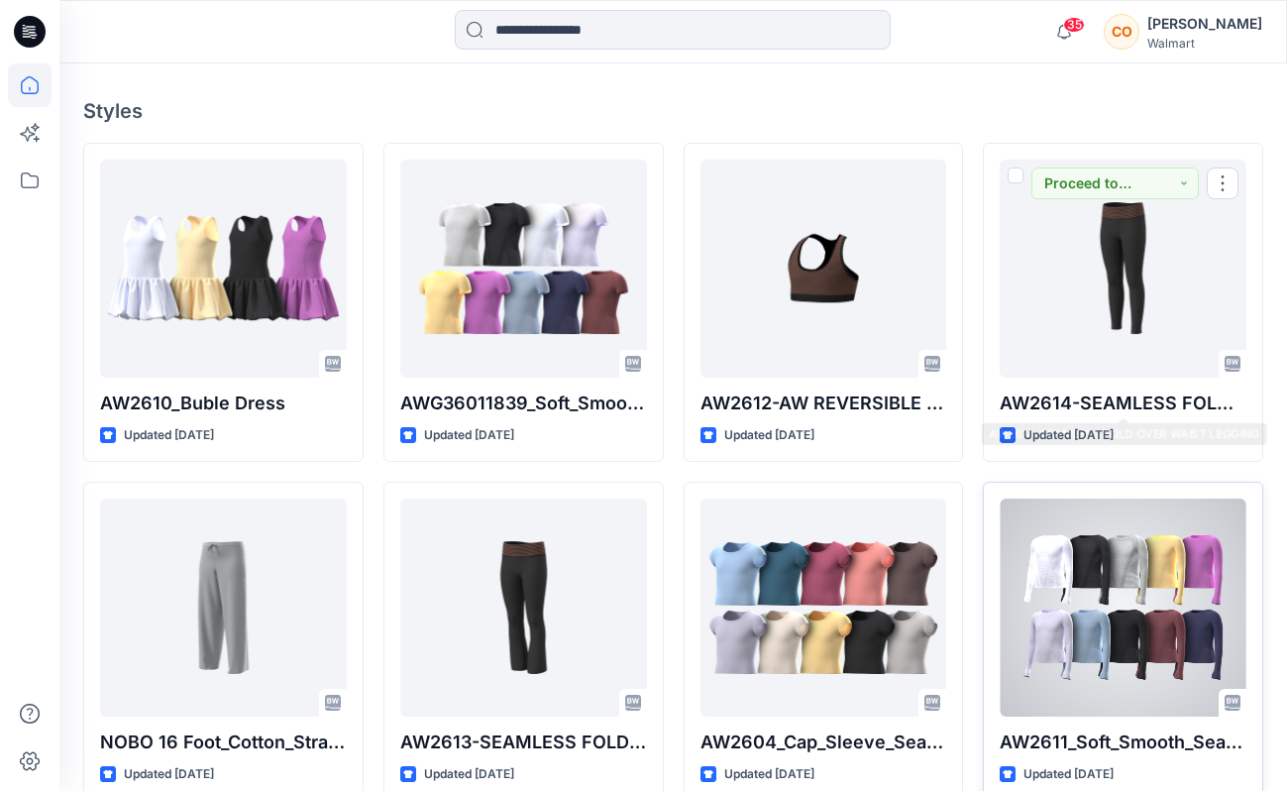
scroll to position [548, 0]
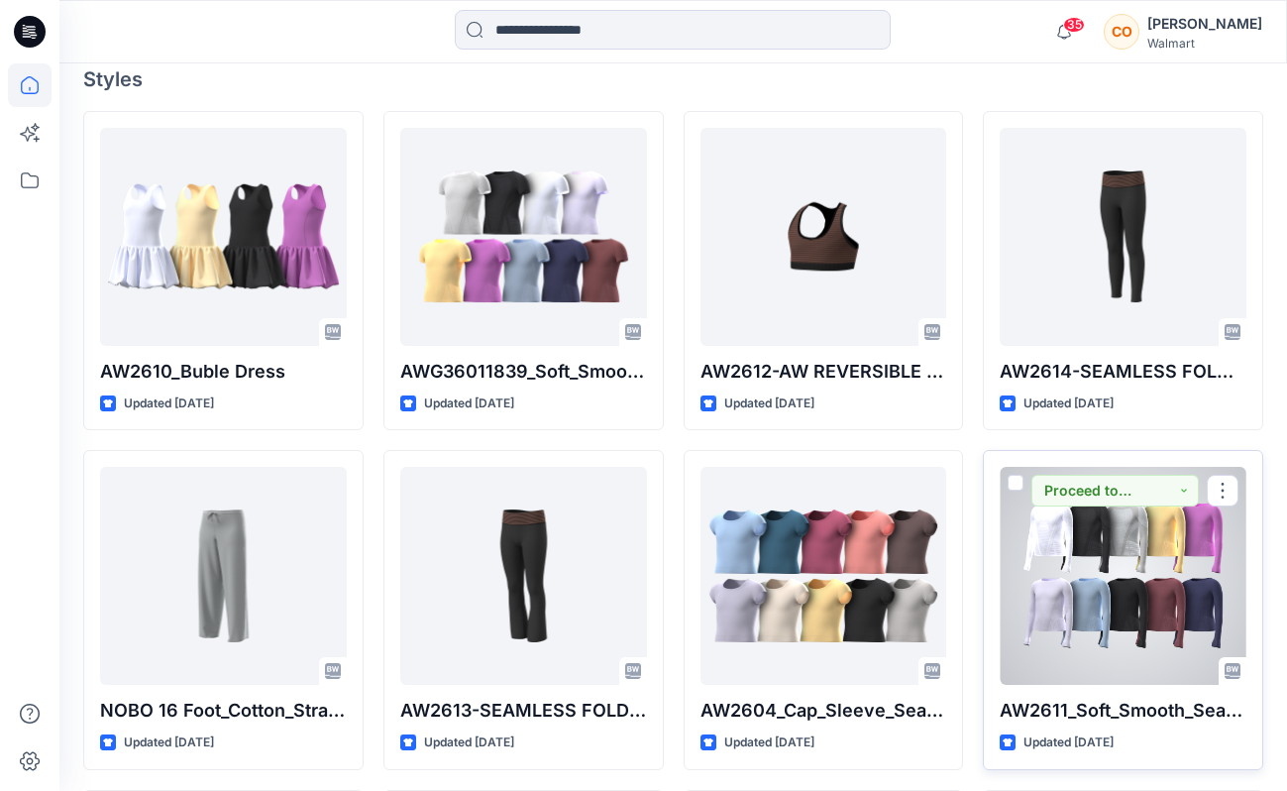
click at [1129, 593] on div at bounding box center [1123, 576] width 247 height 218
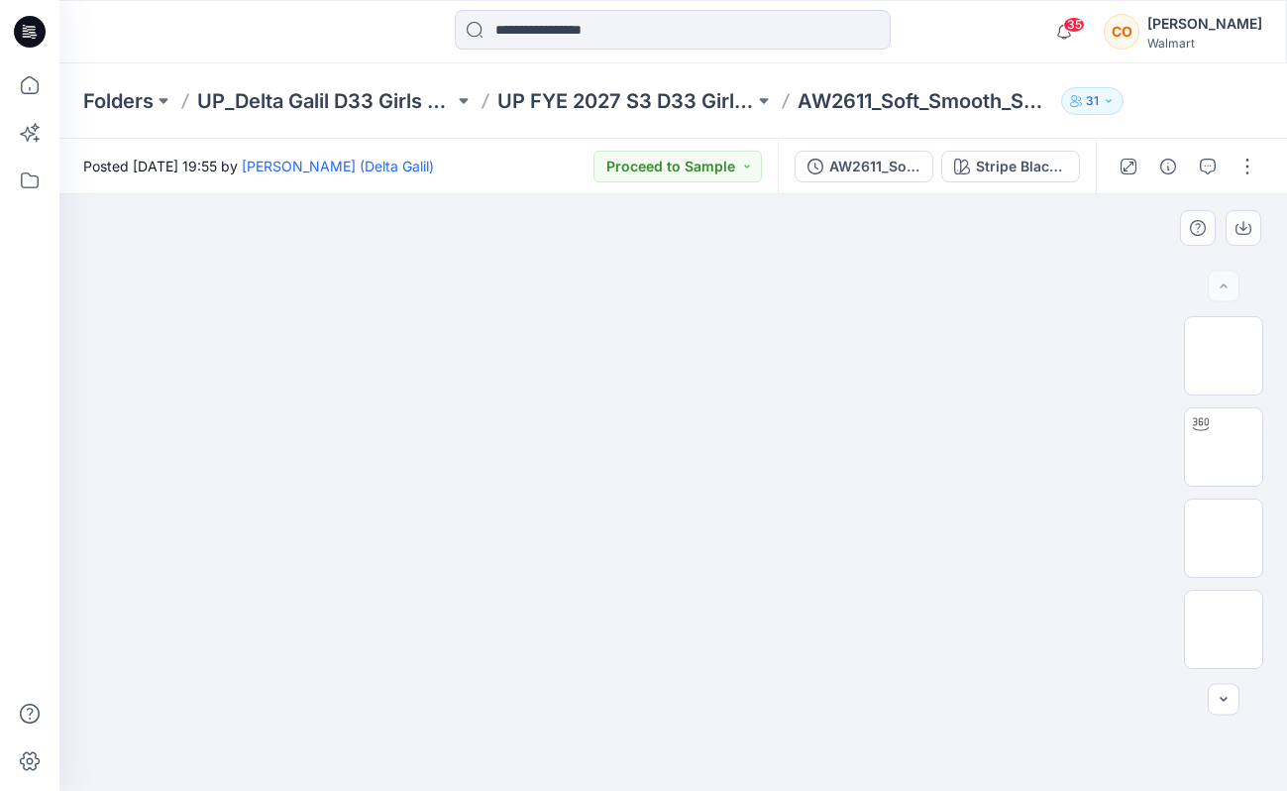
click at [936, 195] on img at bounding box center [673, 195] width 991 height 0
click at [1224, 447] on img at bounding box center [1224, 447] width 0 height 0
drag, startPoint x: 662, startPoint y: 350, endPoint x: 547, endPoint y: 405, distance: 127.6
drag, startPoint x: 745, startPoint y: 566, endPoint x: 697, endPoint y: 211, distance: 358.1
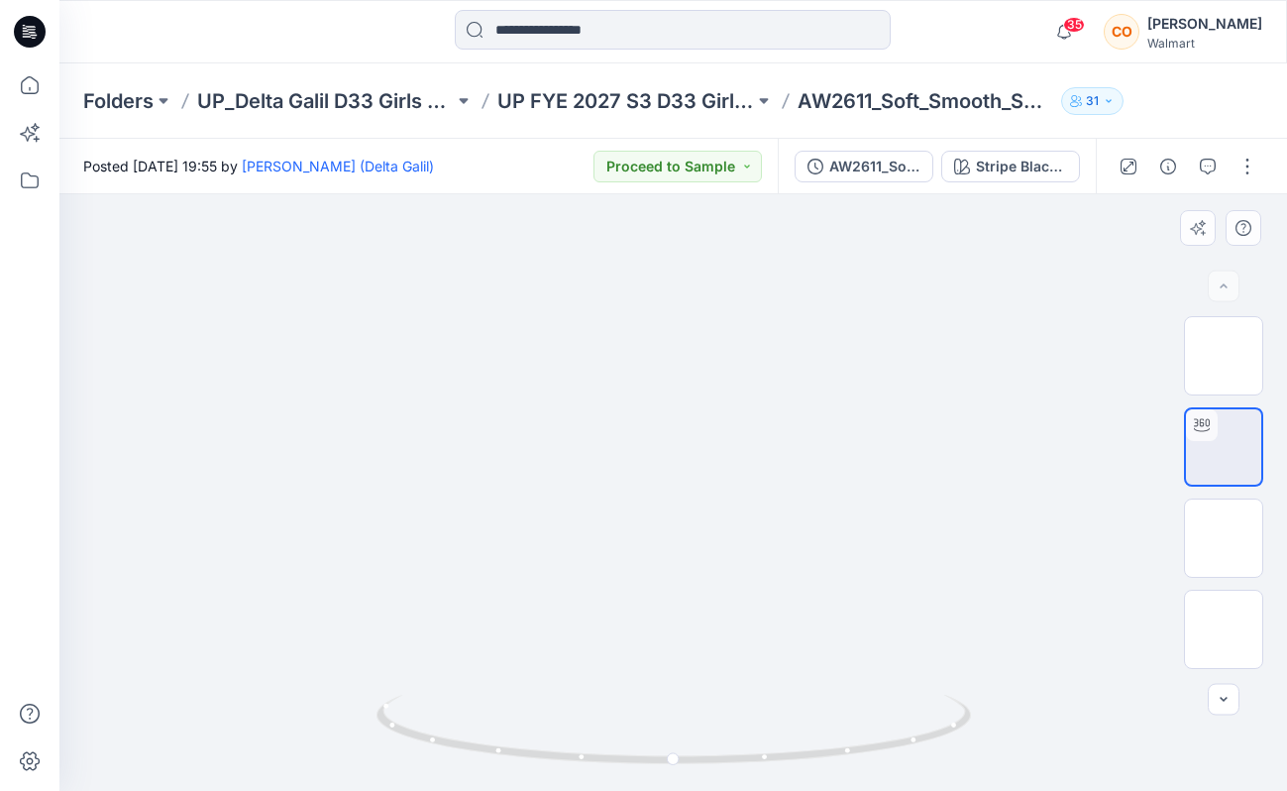
drag, startPoint x: 875, startPoint y: 473, endPoint x: 1248, endPoint y: 670, distance: 421.6
drag, startPoint x: 960, startPoint y: 427, endPoint x: 679, endPoint y: 236, distance: 340.3
